Goal: Register for event/course: Sign up to attend an event or enroll in a course

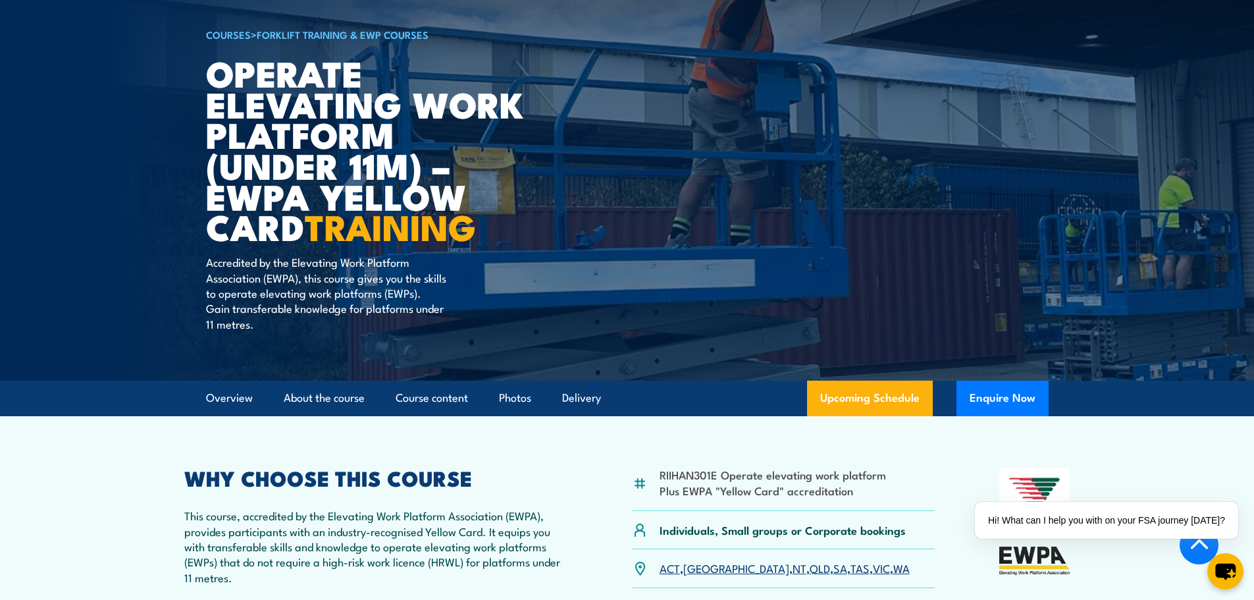
scroll to position [395, 0]
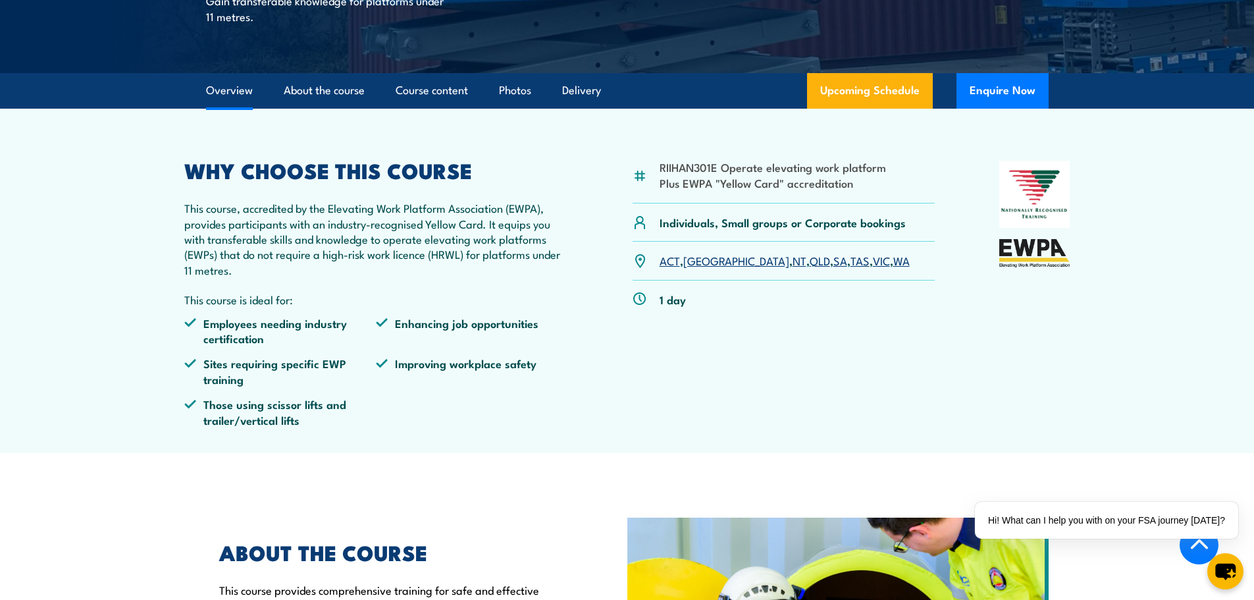
click at [810, 258] on link "QLD" at bounding box center [820, 260] width 20 height 16
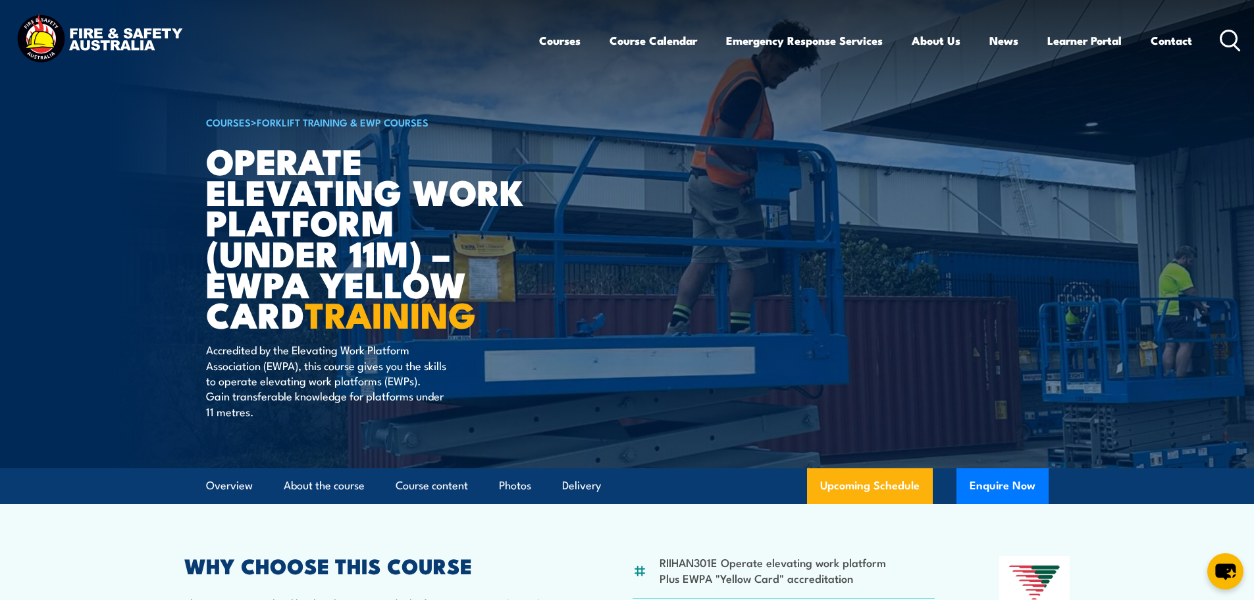
click at [686, 557] on li "RIIHAN301E Operate elevating work platform" at bounding box center [772, 561] width 226 height 15
copy li "RIIHAN301E"
